Goal: Task Accomplishment & Management: Manage account settings

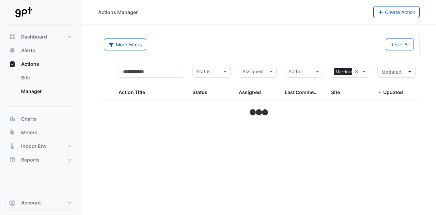
select select "***"
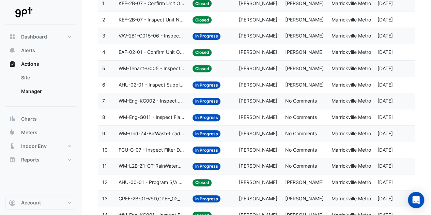
scroll to position [57, 0]
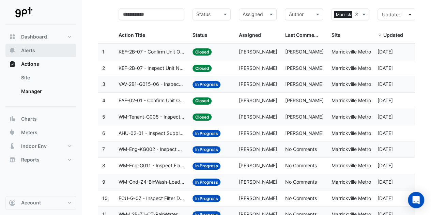
click at [28, 51] on span "Alerts" at bounding box center [28, 50] width 14 height 7
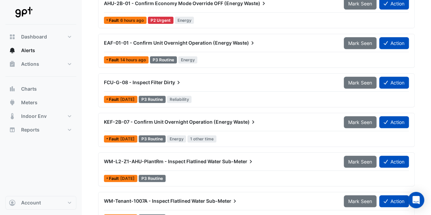
scroll to position [133, 0]
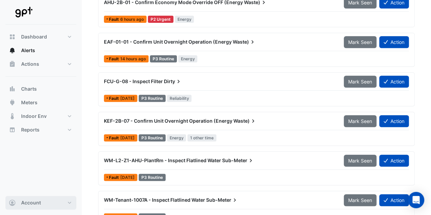
click at [73, 202] on button "Account" at bounding box center [40, 203] width 71 height 14
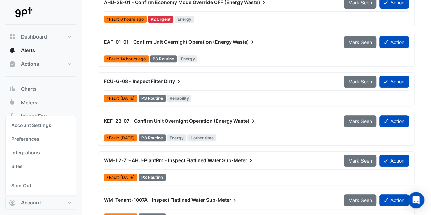
click at [63, 15] on div at bounding box center [40, 12] width 71 height 25
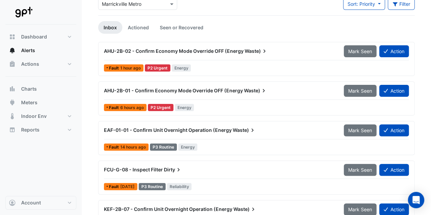
scroll to position [46, 0]
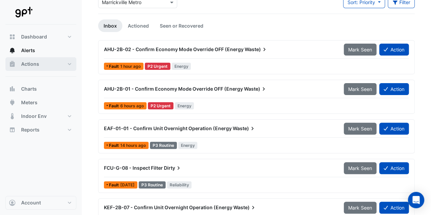
click at [70, 67] on button "Actions" at bounding box center [40, 64] width 71 height 14
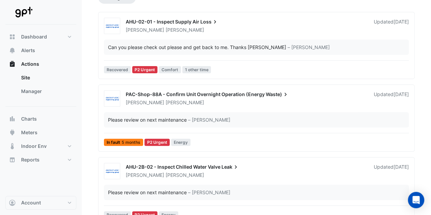
scroll to position [76, 0]
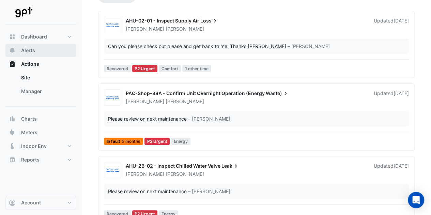
click at [32, 49] on span "Alerts" at bounding box center [28, 50] width 14 height 7
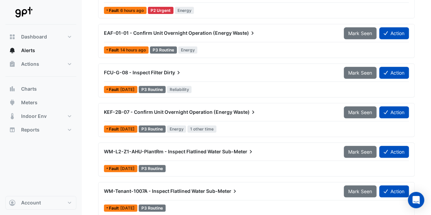
scroll to position [142, 0]
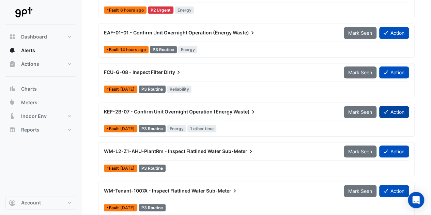
click at [397, 113] on button "Action" at bounding box center [395, 112] width 30 height 12
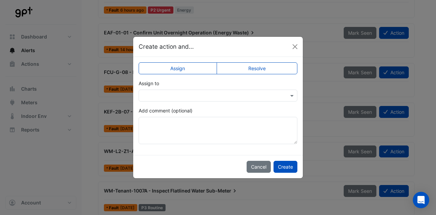
click at [237, 73] on label "Resolve" at bounding box center [257, 68] width 81 height 12
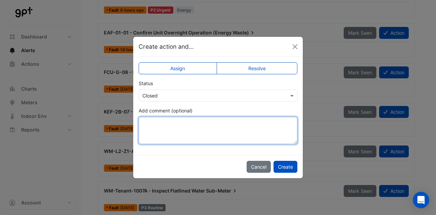
click at [183, 132] on textarea "Add comment (optional)" at bounding box center [218, 130] width 159 height 27
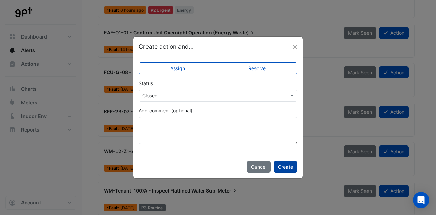
click at [291, 167] on button "Create" at bounding box center [286, 167] width 24 height 12
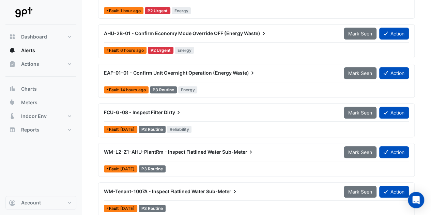
scroll to position [90, 0]
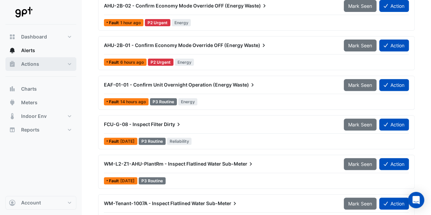
click at [66, 65] on button "Actions" at bounding box center [40, 64] width 71 height 14
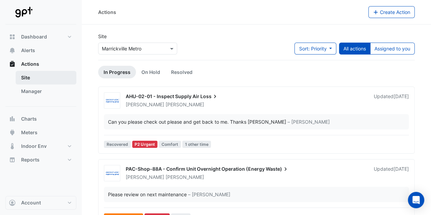
click at [47, 78] on link "Site" at bounding box center [46, 78] width 61 height 14
click at [259, 55] on div "Site × Marrickville Metro Sort: Priority Priority Updated All actions Assigned …" at bounding box center [256, 46] width 325 height 27
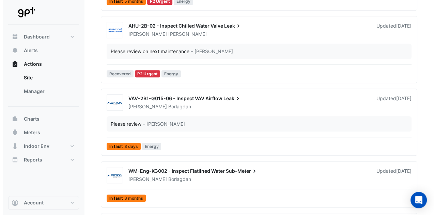
scroll to position [297, 0]
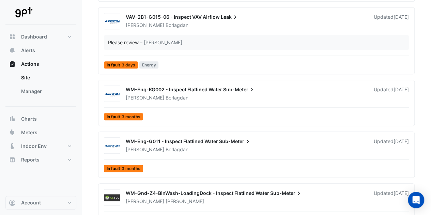
click at [232, 98] on div "[PERSON_NAME]" at bounding box center [245, 97] width 241 height 7
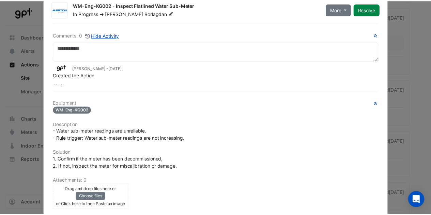
scroll to position [10, 0]
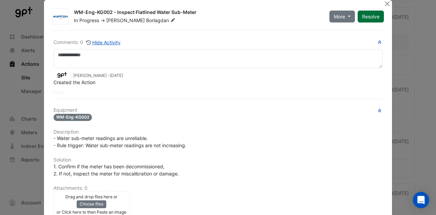
click at [365, 13] on button "Resolve" at bounding box center [371, 17] width 26 height 12
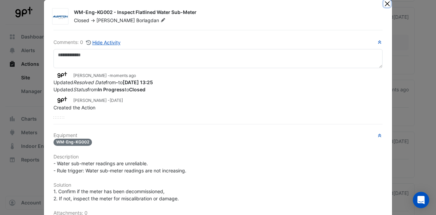
click at [384, 4] on button "Close" at bounding box center [387, 3] width 7 height 7
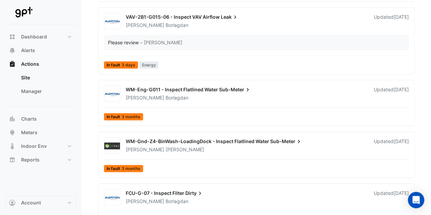
click at [254, 94] on div "[PERSON_NAME]" at bounding box center [245, 97] width 241 height 7
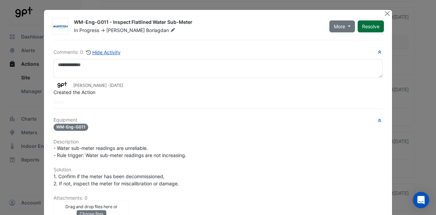
click at [360, 25] on button "Resolve" at bounding box center [371, 26] width 26 height 12
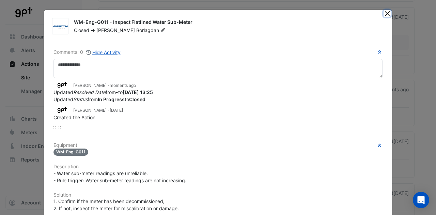
click at [385, 14] on button "Close" at bounding box center [387, 13] width 7 height 7
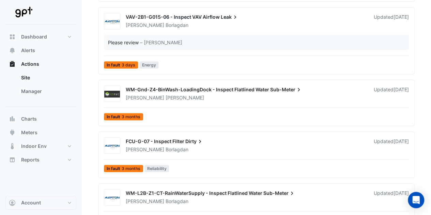
click at [288, 96] on div "[PERSON_NAME]" at bounding box center [245, 97] width 241 height 7
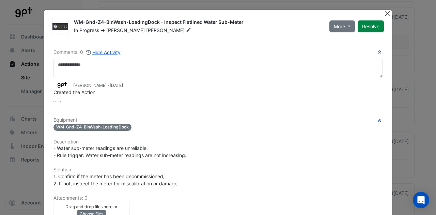
click at [386, 16] on button "Close" at bounding box center [387, 13] width 7 height 7
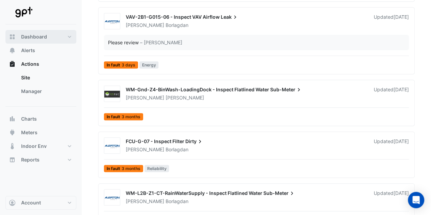
click at [29, 35] on span "Dashboard" at bounding box center [34, 36] width 26 height 7
select select "***"
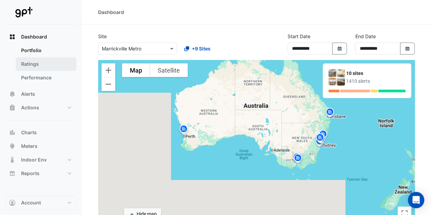
click at [41, 64] on link "Ratings" at bounding box center [46, 64] width 61 height 14
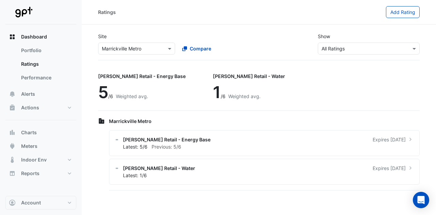
click at [33, 11] on img at bounding box center [23, 12] width 31 height 14
click at [32, 11] on img at bounding box center [23, 12] width 31 height 14
click at [21, 11] on img at bounding box center [23, 12] width 31 height 14
click at [35, 93] on button "Alerts" at bounding box center [40, 94] width 71 height 14
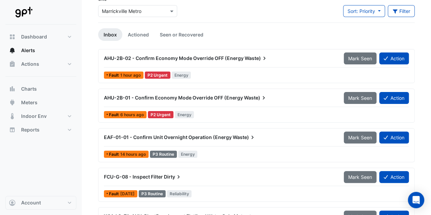
scroll to position [38, 0]
